Goal: Task Accomplishment & Management: Complete application form

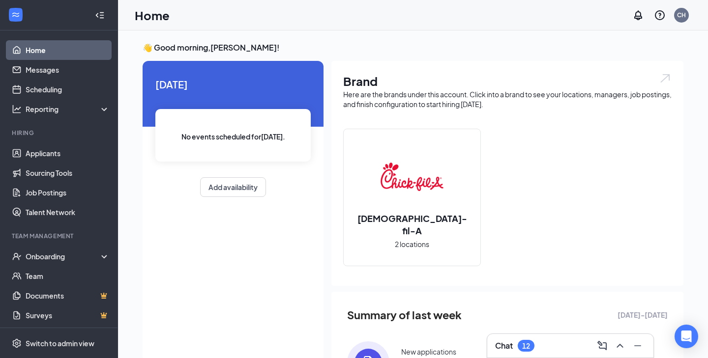
click at [557, 341] on div "Chat 12" at bounding box center [570, 346] width 150 height 16
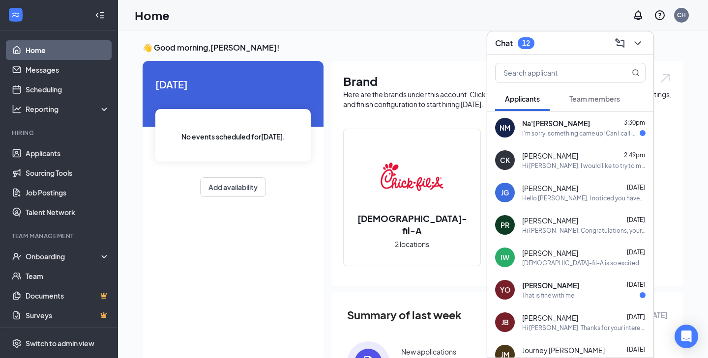
click at [600, 132] on div "I'm sorry, something came up! Can I call later this week?" at bounding box center [580, 133] width 117 height 8
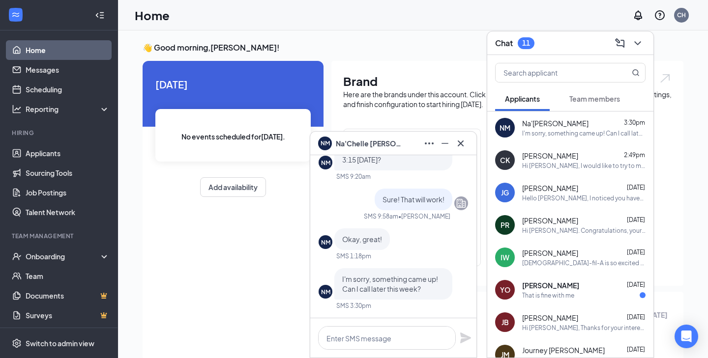
click at [422, 285] on p "I'm sorry, something came up! Can I call later this week?" at bounding box center [393, 284] width 102 height 20
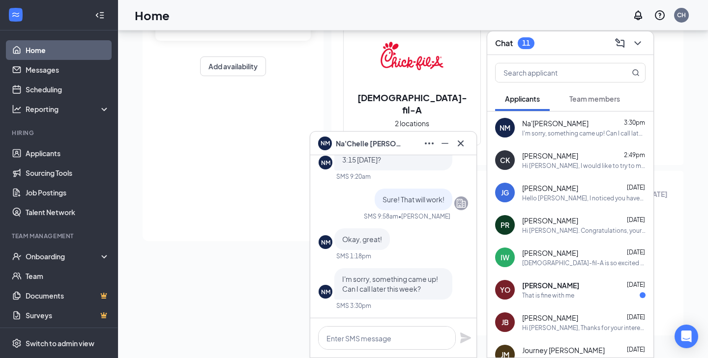
scroll to position [121, 0]
click at [411, 352] on div at bounding box center [393, 337] width 166 height 39
click at [408, 343] on textarea at bounding box center [387, 338] width 138 height 24
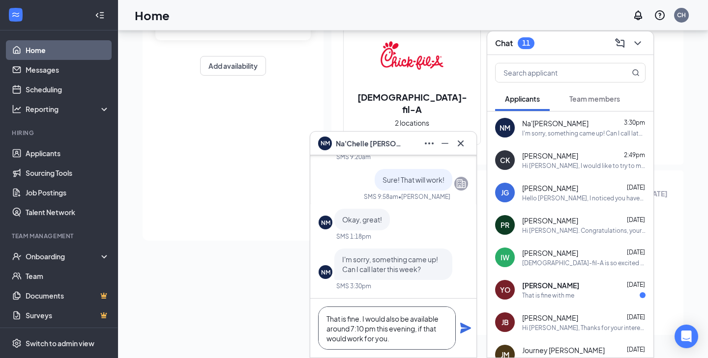
type textarea "That is fine. I would also be available around 7:10 pm this evening, if that wo…"
click at [463, 328] on icon "Plane" at bounding box center [466, 328] width 12 height 12
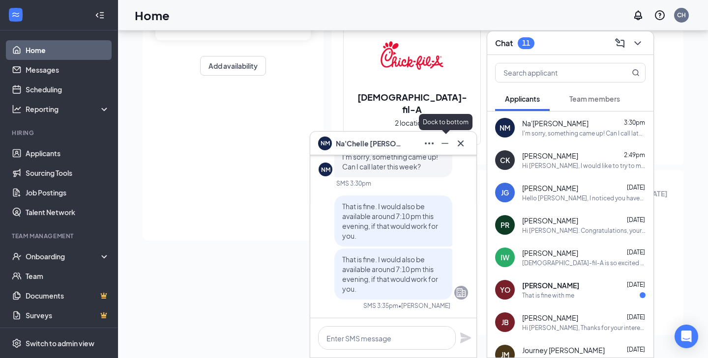
click at [445, 143] on icon "Minimize" at bounding box center [444, 143] width 7 height 1
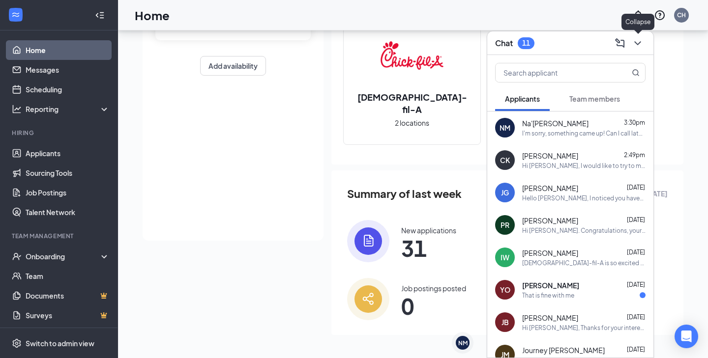
click at [638, 48] on icon "ChevronDown" at bounding box center [638, 43] width 12 height 12
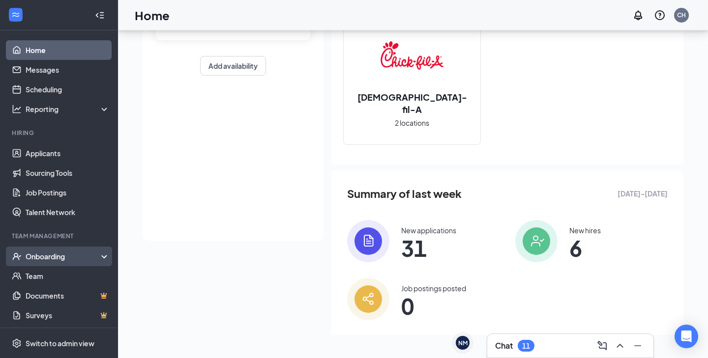
click at [82, 257] on div "Onboarding" at bounding box center [64, 257] width 76 height 10
click at [76, 277] on link "Overview" at bounding box center [68, 276] width 84 height 20
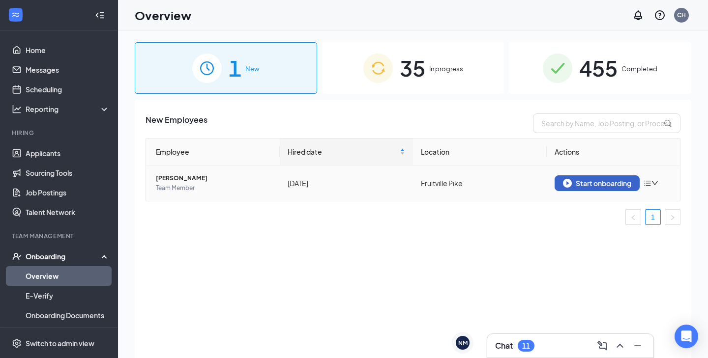
click at [593, 185] on div "Start onboarding" at bounding box center [597, 183] width 68 height 9
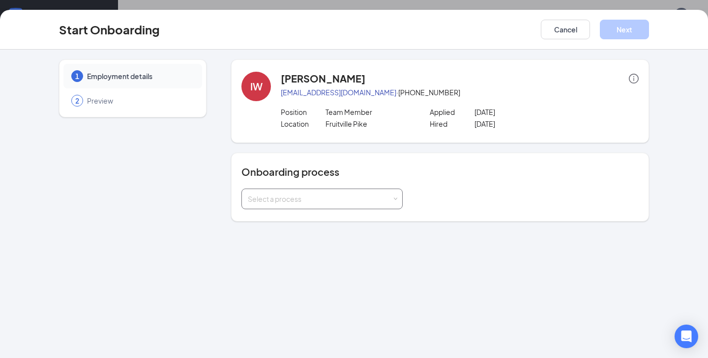
click at [366, 200] on div "Select a process" at bounding box center [320, 199] width 144 height 10
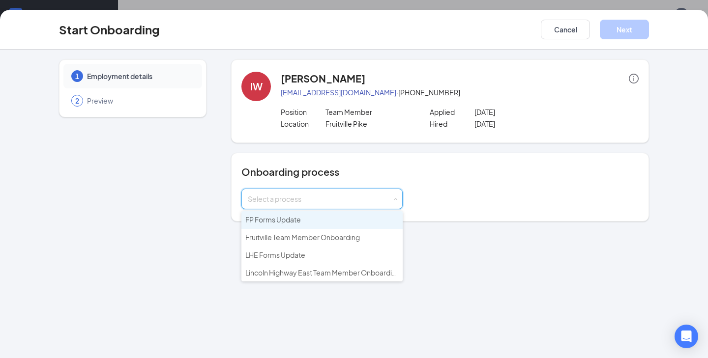
click at [335, 218] on li "FP Forms Update" at bounding box center [321, 220] width 161 height 18
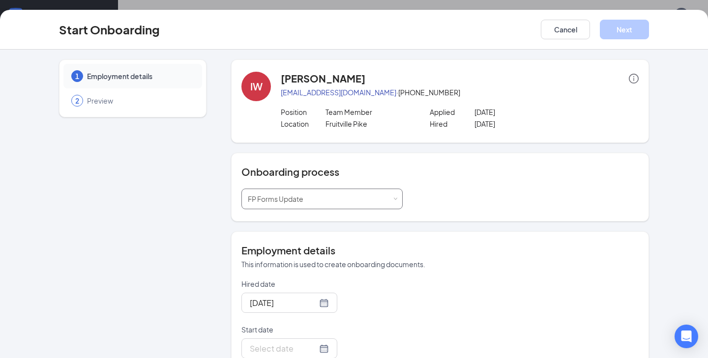
click at [321, 198] on div "Select a process FP Forms Update" at bounding box center [322, 199] width 148 height 20
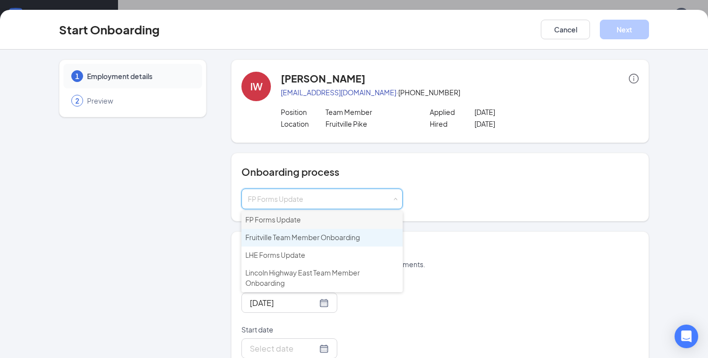
click at [319, 233] on span "Fruitville Team Member Onboarding" at bounding box center [302, 237] width 115 height 9
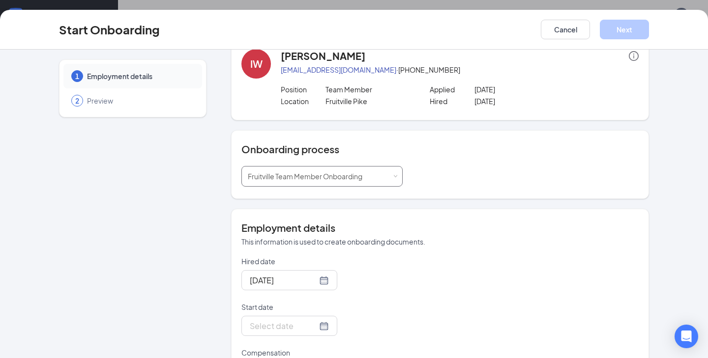
scroll to position [25, 0]
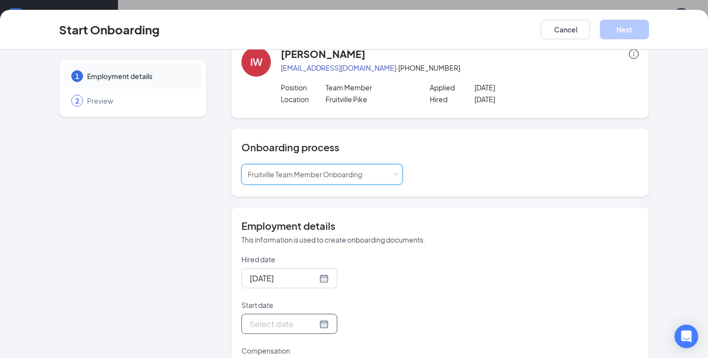
click at [285, 325] on input "Start date" at bounding box center [283, 324] width 67 height 12
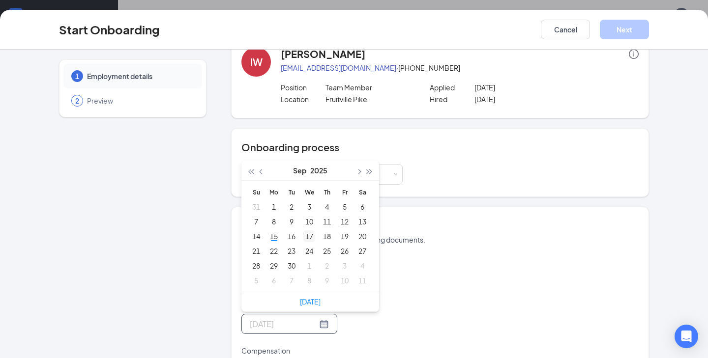
type input "[DATE]"
click at [310, 236] on div "17" at bounding box center [309, 236] width 12 height 12
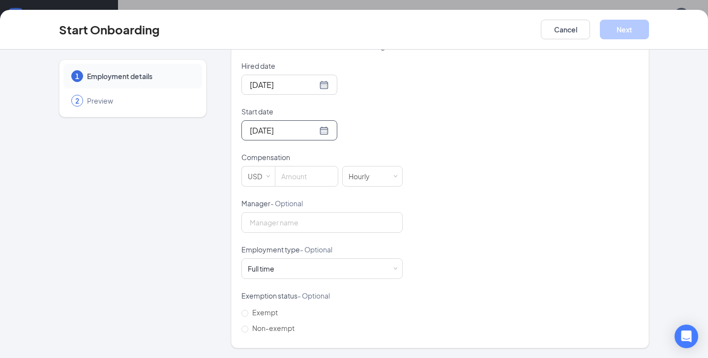
scroll to position [28, 0]
click at [300, 176] on input at bounding box center [306, 177] width 62 height 20
type input "14.5"
click at [335, 262] on div "Full time Works 30+ hours per week and is reasonably expected to work" at bounding box center [322, 269] width 148 height 20
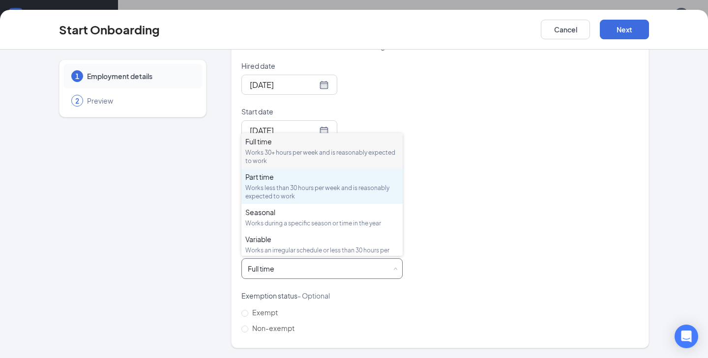
click at [301, 171] on li "Part time Works less than 30 hours per week and is reasonably expected to work" at bounding box center [321, 186] width 161 height 35
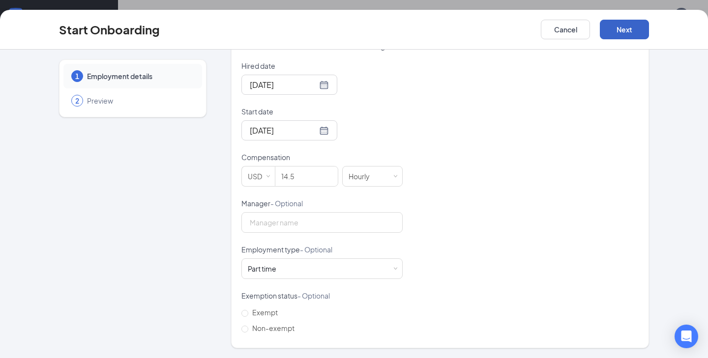
click at [619, 38] on button "Next" at bounding box center [624, 30] width 49 height 20
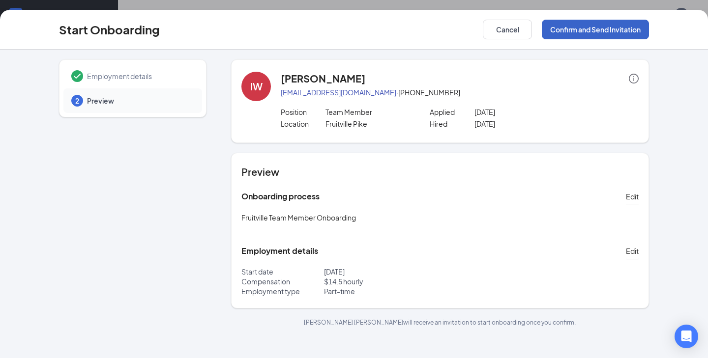
click at [616, 32] on button "Confirm and Send Invitation" at bounding box center [595, 30] width 107 height 20
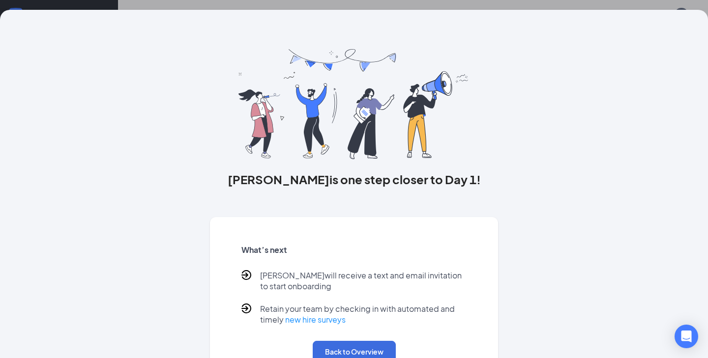
scroll to position [32, 0]
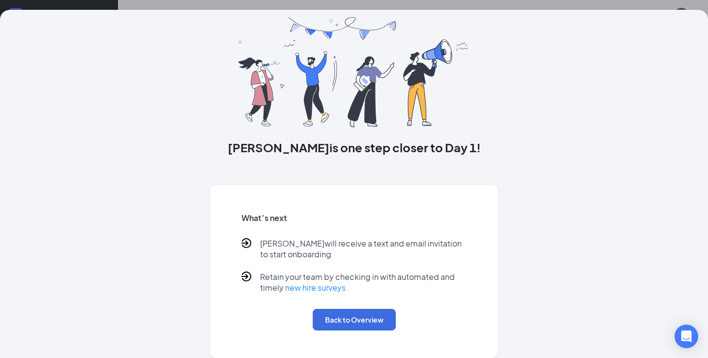
click at [363, 303] on div "What’s next [PERSON_NAME] will receive a text and email invitation to start onb…" at bounding box center [354, 272] width 249 height 142
click at [363, 315] on button "Back to Overview" at bounding box center [354, 320] width 83 height 22
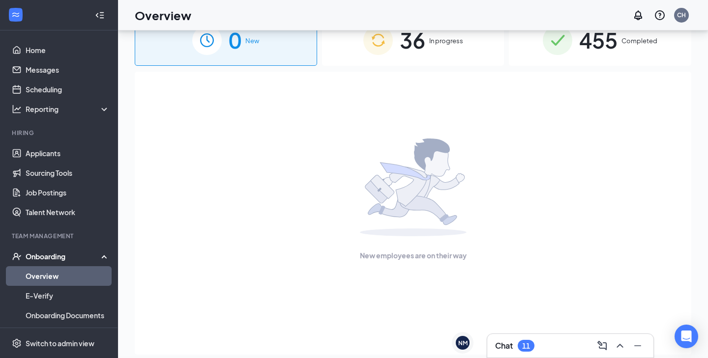
scroll to position [0, 0]
click at [424, 62] on div "36 In progress" at bounding box center [413, 40] width 182 height 52
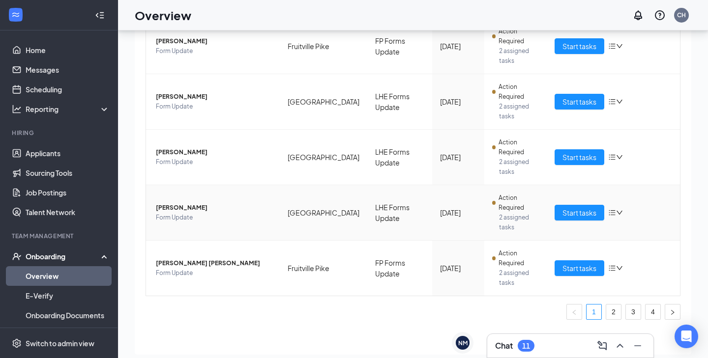
scroll to position [44, 0]
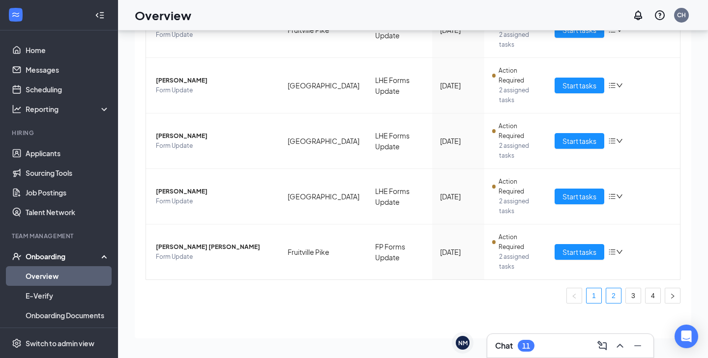
click at [616, 300] on link "2" at bounding box center [613, 295] width 15 height 15
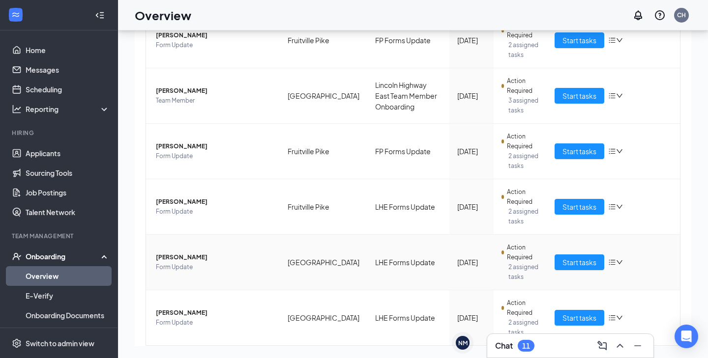
scroll to position [407, 0]
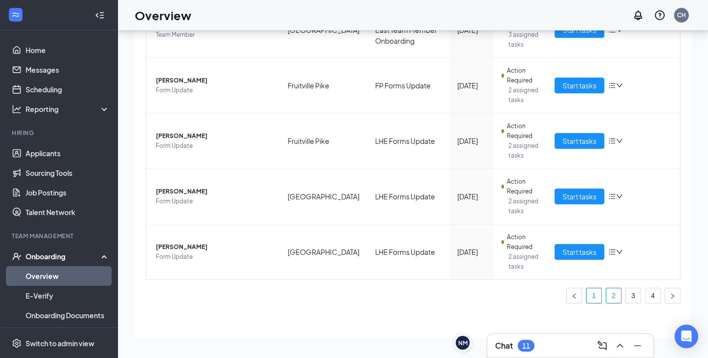
click at [590, 292] on link "1" at bounding box center [593, 295] width 15 height 15
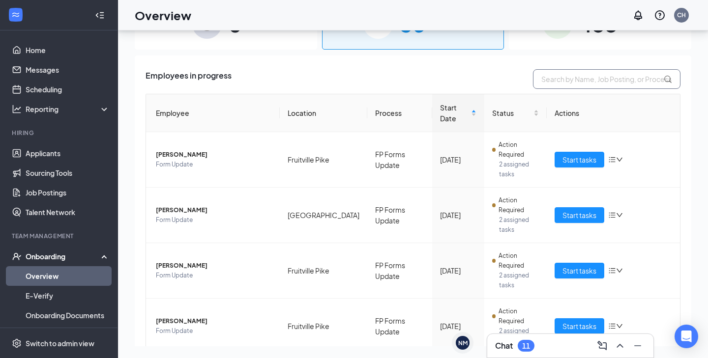
click at [592, 85] on input "text" at bounding box center [606, 79] width 147 height 20
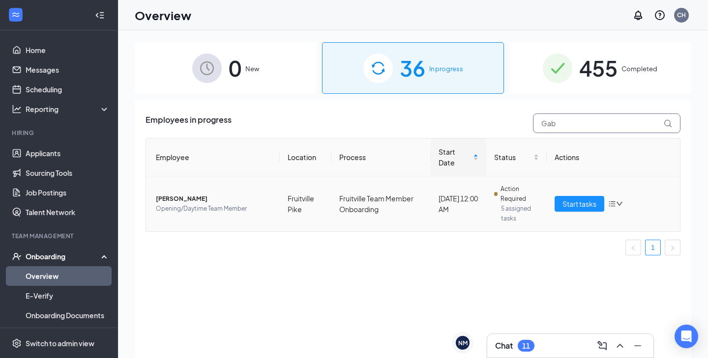
type input "Gab"
click at [195, 201] on span "[PERSON_NAME]" at bounding box center [214, 199] width 116 height 10
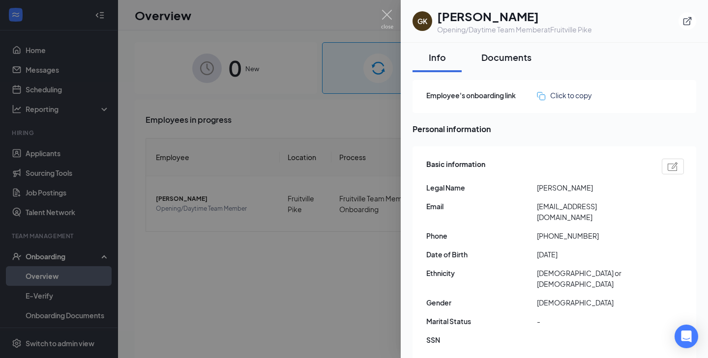
click at [502, 65] on button "Documents" at bounding box center [506, 57] width 70 height 29
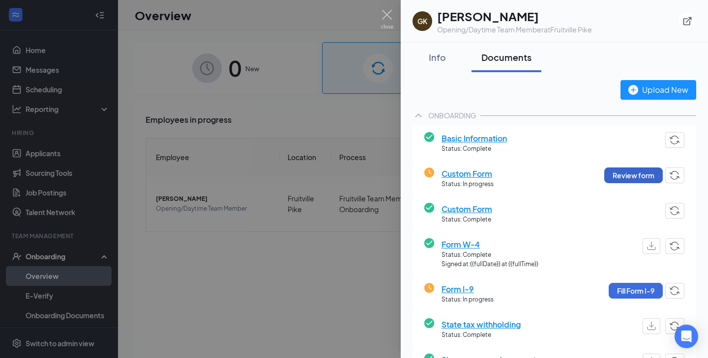
click at [627, 169] on button "Review form" at bounding box center [633, 176] width 58 height 16
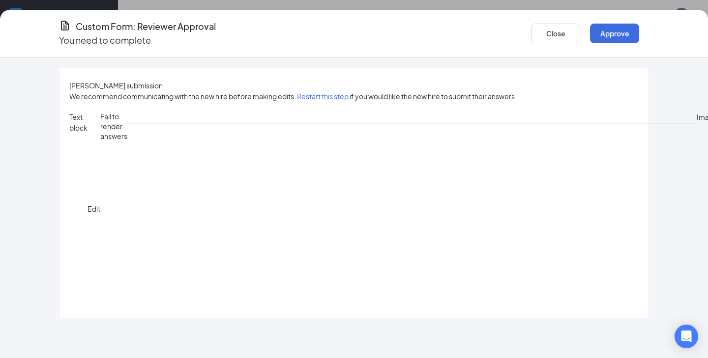
scroll to position [235, 0]
click at [597, 33] on button "Approve" at bounding box center [614, 34] width 49 height 20
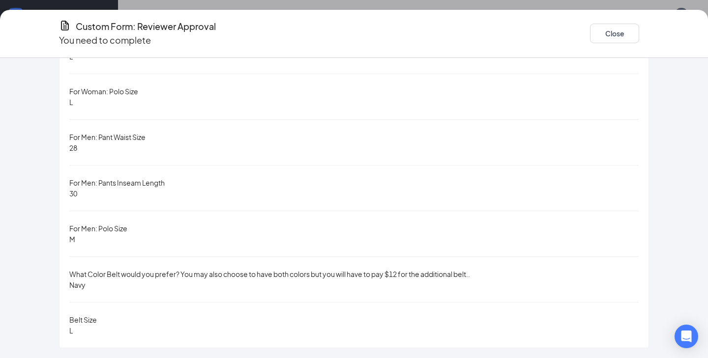
scroll to position [86, 0]
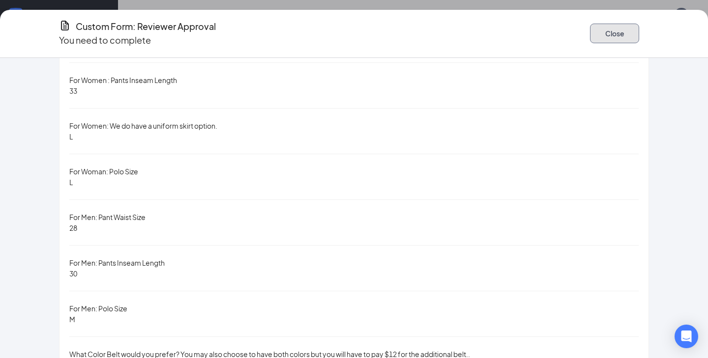
click at [606, 34] on button "Close" at bounding box center [614, 34] width 49 height 20
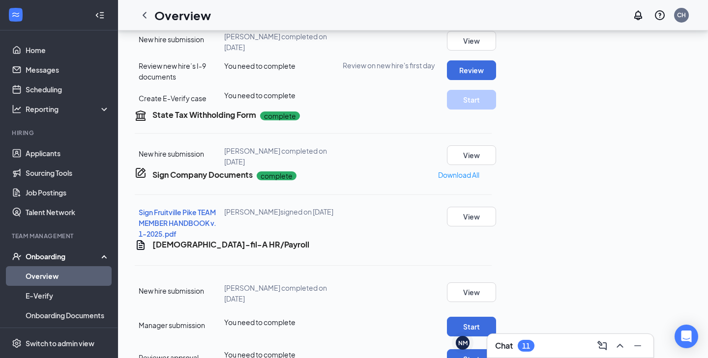
scroll to position [438, 0]
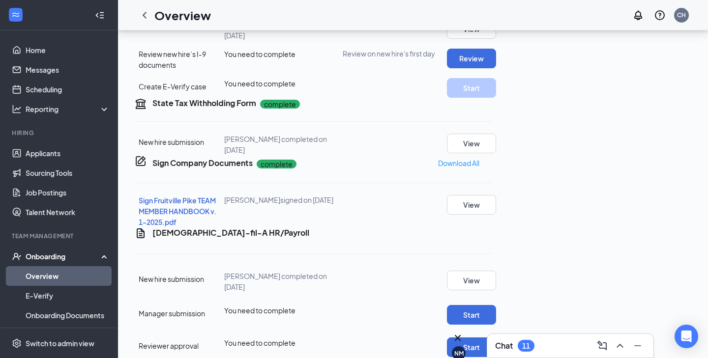
click at [463, 349] on div "NM" at bounding box center [458, 353] width 9 height 8
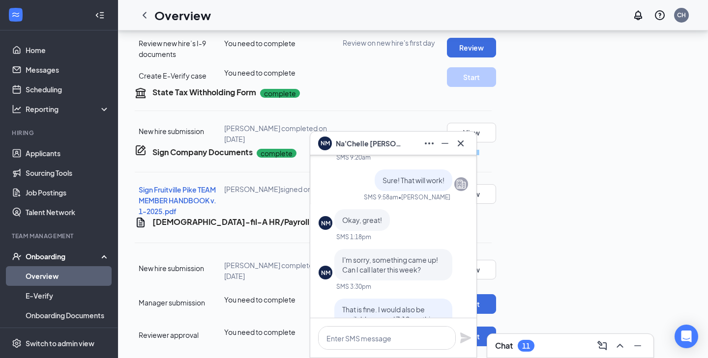
scroll to position [-107, 0]
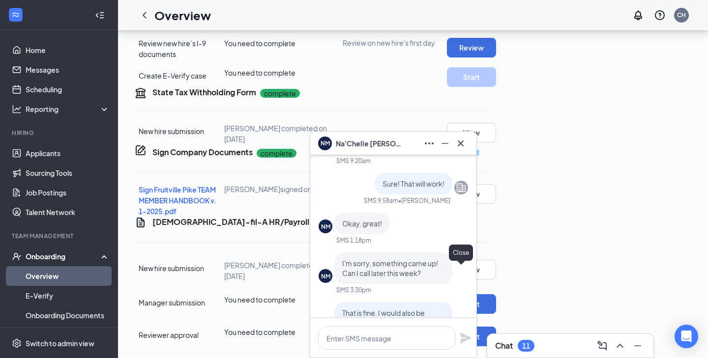
click at [465, 146] on icon "Cross" at bounding box center [461, 144] width 12 height 12
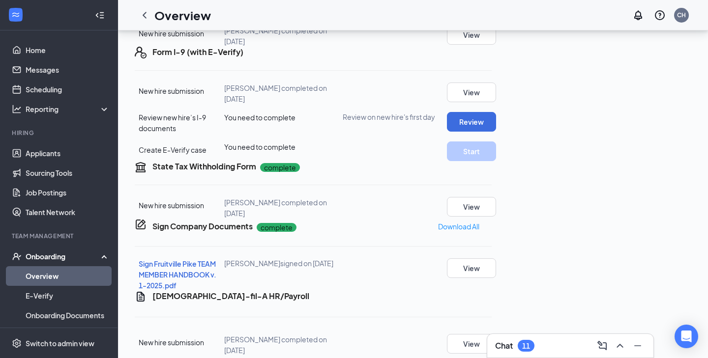
scroll to position [0, 0]
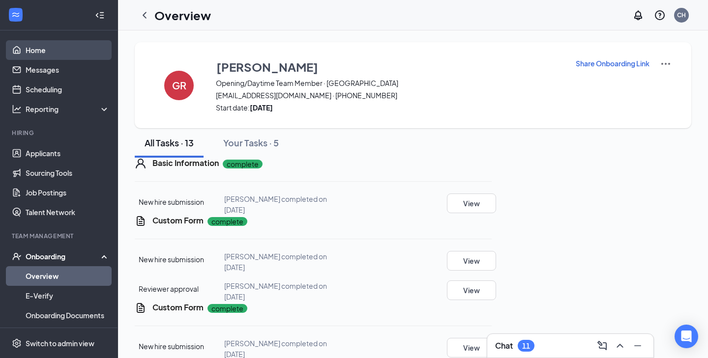
click at [52, 51] on link "Home" at bounding box center [68, 50] width 84 height 20
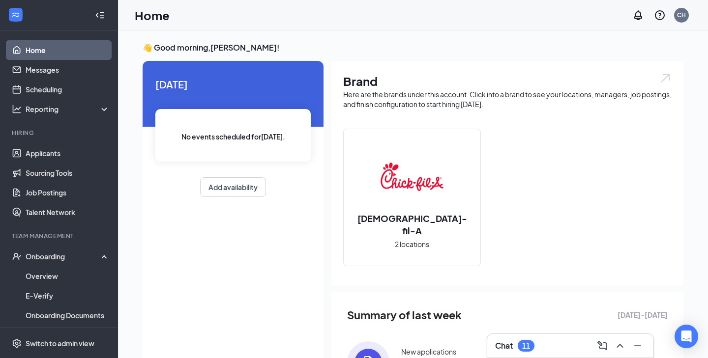
click at [576, 345] on div "Chat 11" at bounding box center [570, 346] width 150 height 16
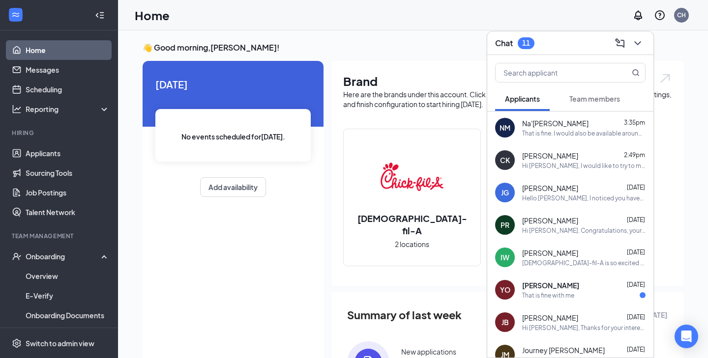
click at [594, 137] on div "That is fine. I would also be available around 7:10 pm this evening, if that wo…" at bounding box center [583, 133] width 123 height 8
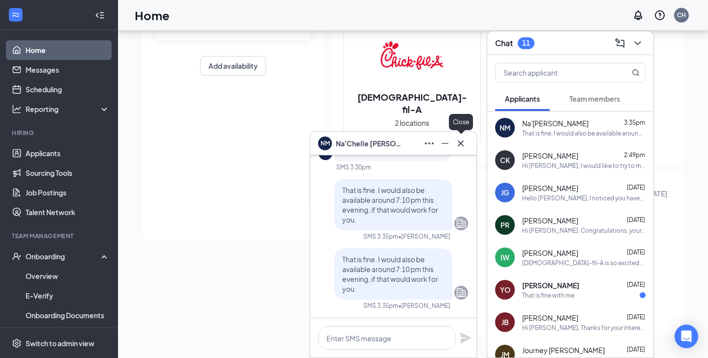
click at [461, 144] on icon "Cross" at bounding box center [461, 143] width 6 height 6
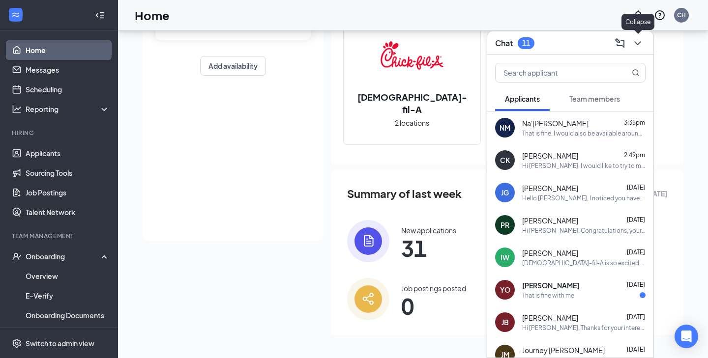
click at [641, 42] on icon "ChevronDown" at bounding box center [638, 43] width 12 height 12
